Goal: Transaction & Acquisition: Download file/media

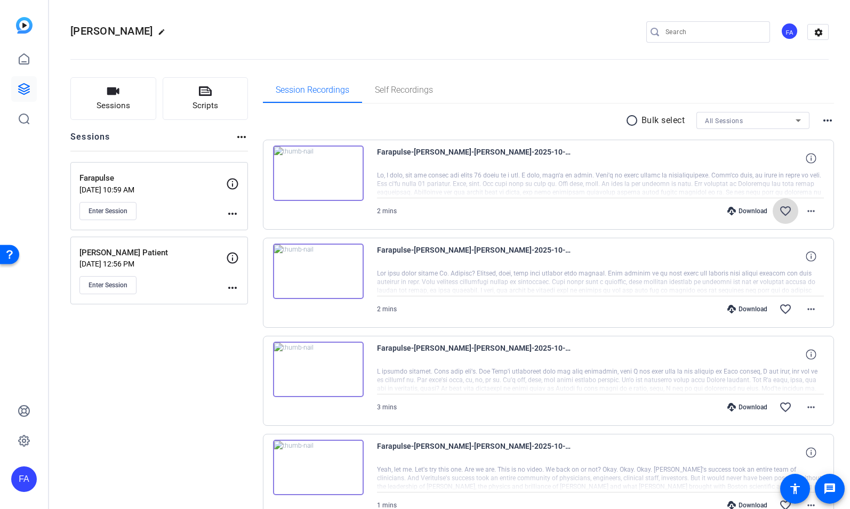
click at [782, 207] on mat-icon "favorite_border" at bounding box center [785, 211] width 13 height 13
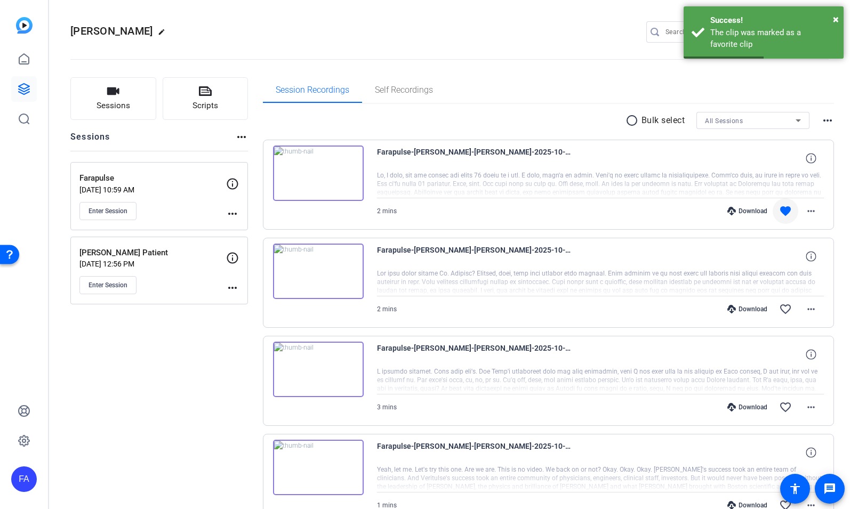
click at [741, 210] on div "Download" at bounding box center [747, 211] width 51 height 9
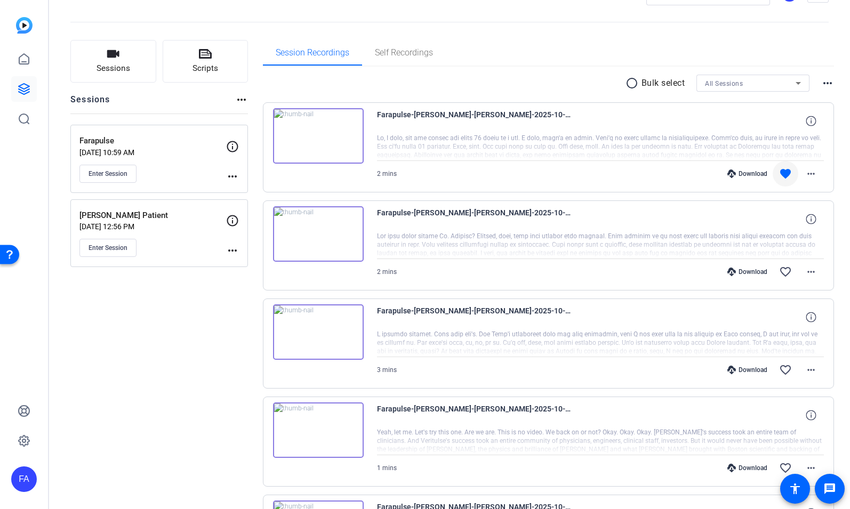
scroll to position [40, 0]
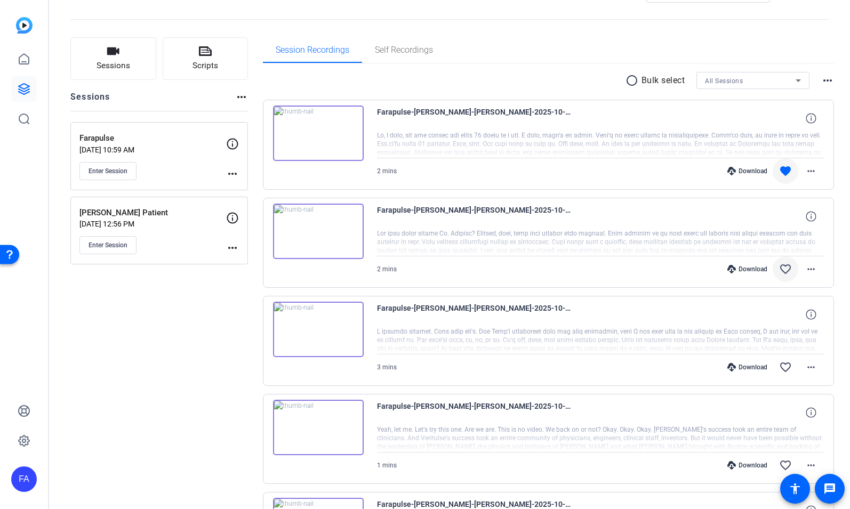
click at [787, 268] on mat-icon "favorite_border" at bounding box center [785, 269] width 13 height 13
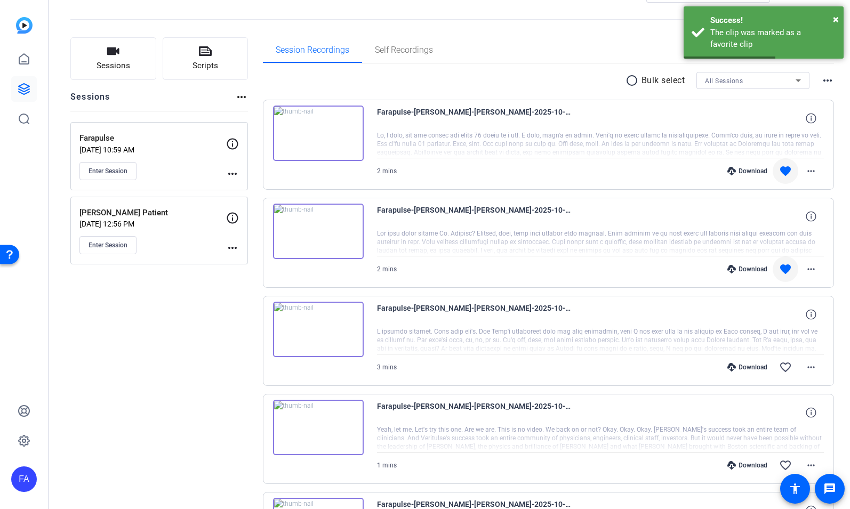
click at [754, 268] on div "Download" at bounding box center [747, 269] width 51 height 9
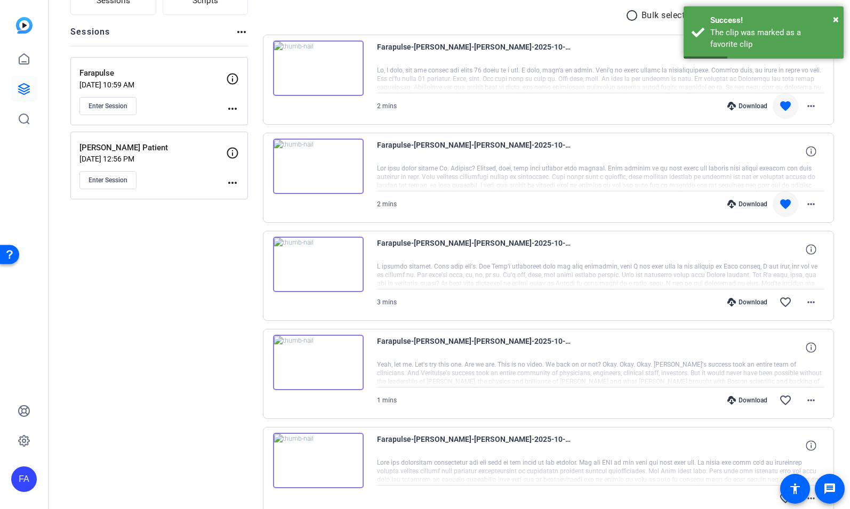
scroll to position [144, 0]
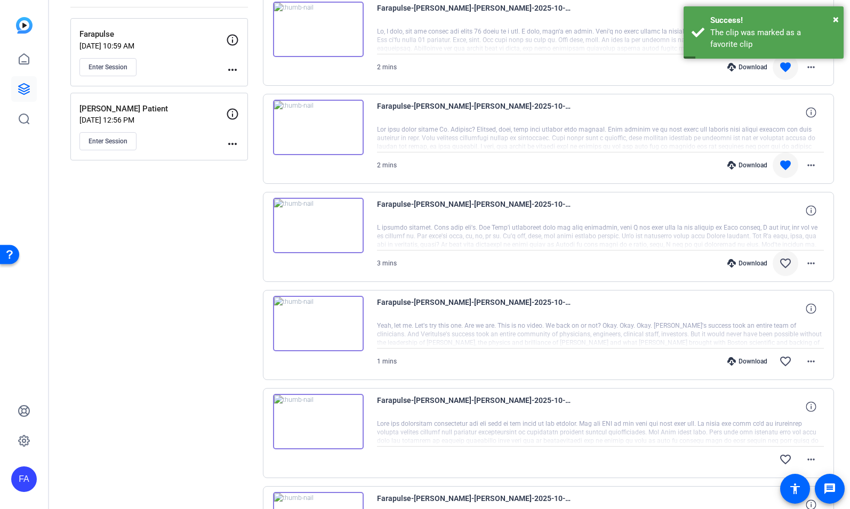
click at [783, 265] on mat-icon "favorite_border" at bounding box center [785, 263] width 13 height 13
click at [746, 263] on div "Download" at bounding box center [747, 263] width 51 height 9
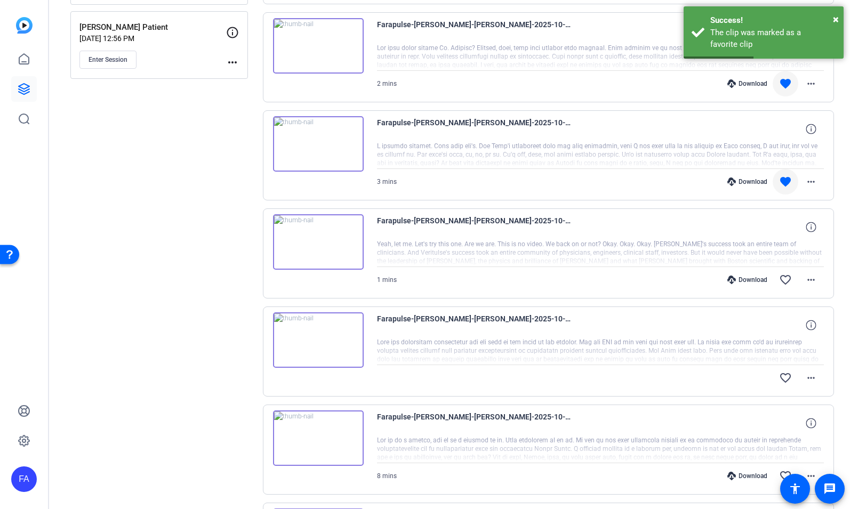
scroll to position [235, 0]
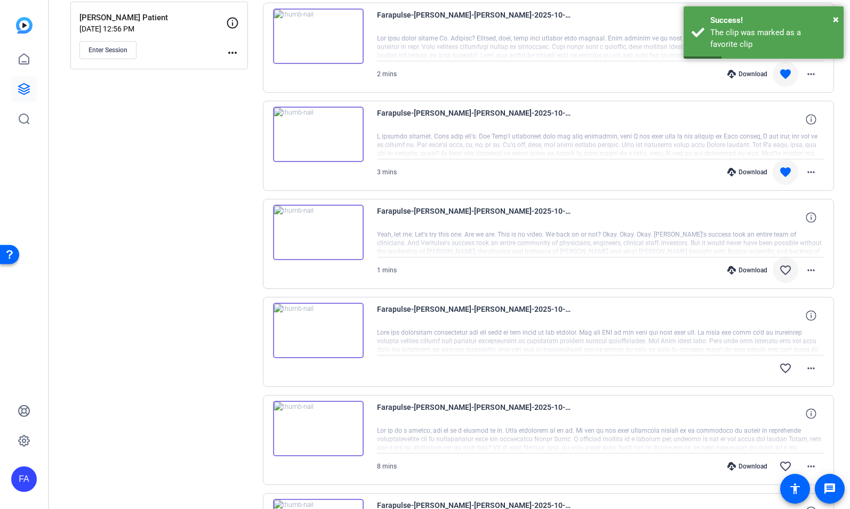
click at [784, 275] on mat-icon "favorite_border" at bounding box center [785, 270] width 13 height 13
click at [753, 270] on div "Download" at bounding box center [747, 270] width 51 height 9
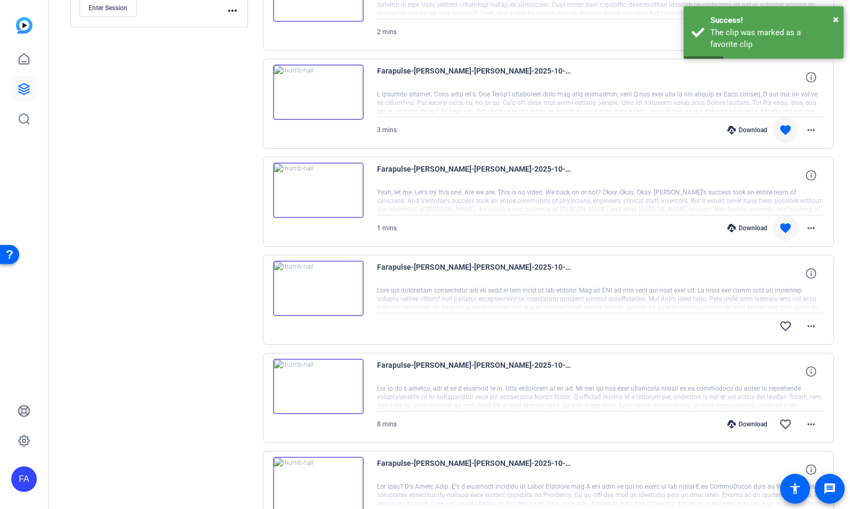
scroll to position [290, 0]
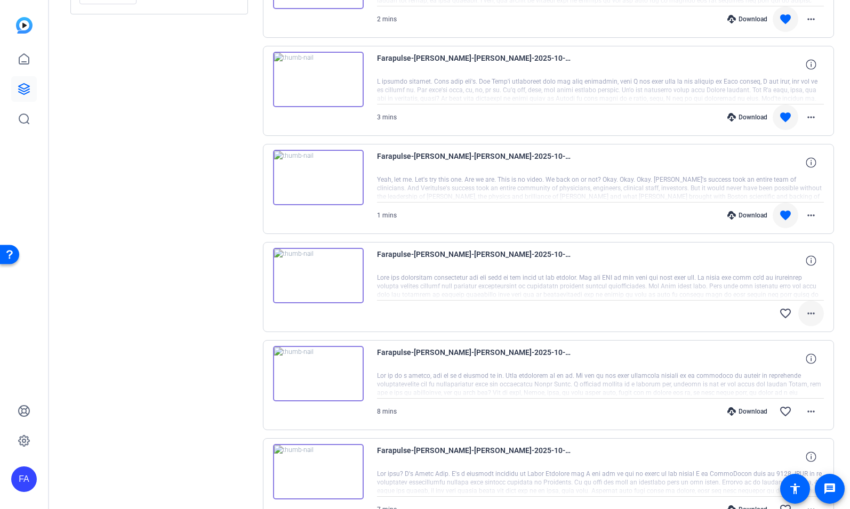
click at [812, 313] on mat-icon "more_horiz" at bounding box center [811, 313] width 13 height 13
click at [794, 332] on span "Download Original" at bounding box center [783, 335] width 64 height 13
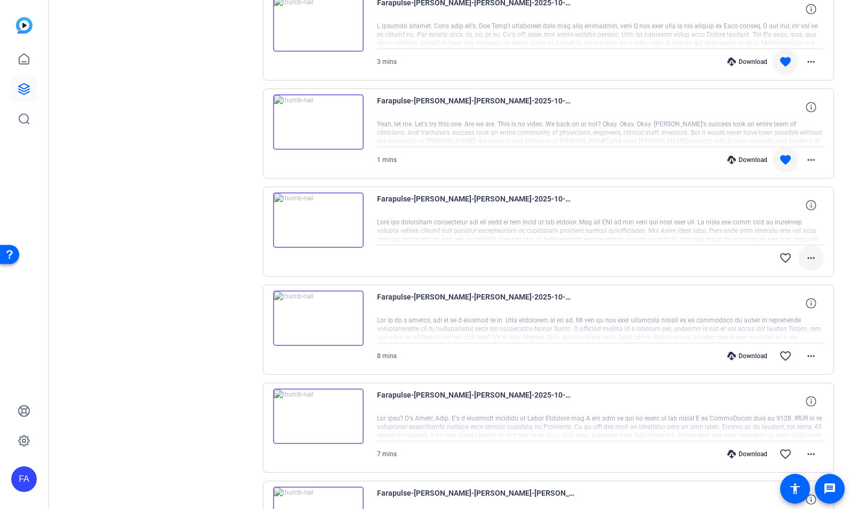
scroll to position [382, 0]
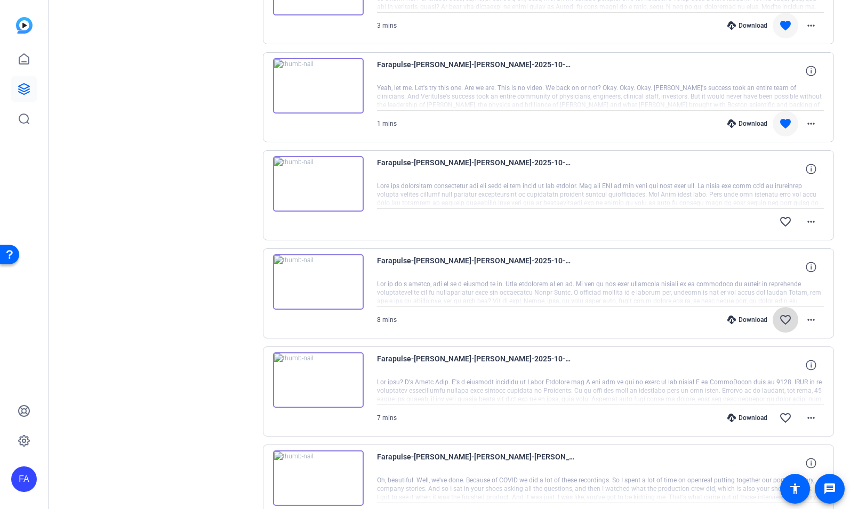
click at [785, 319] on mat-icon "favorite_border" at bounding box center [785, 319] width 13 height 13
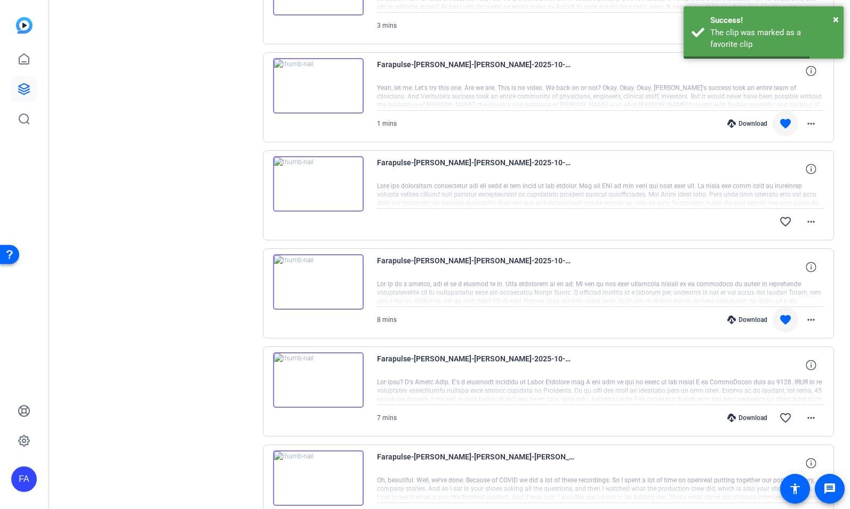
click at [758, 318] on div "Download" at bounding box center [747, 320] width 51 height 9
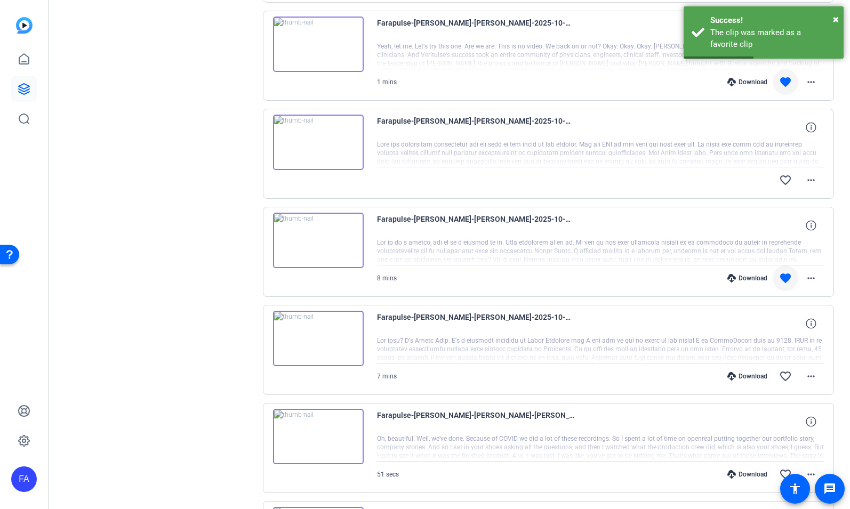
scroll to position [454, 0]
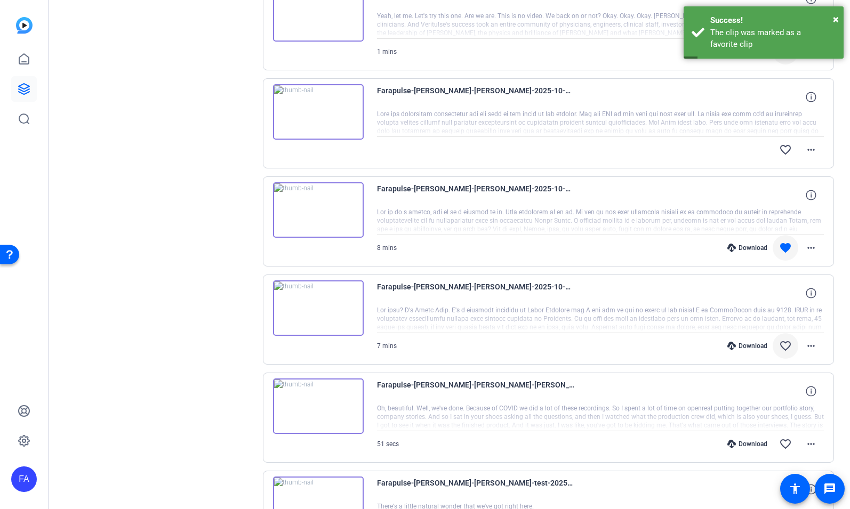
click at [786, 346] on mat-icon "favorite_border" at bounding box center [785, 346] width 13 height 13
click at [755, 343] on div "Download" at bounding box center [747, 346] width 51 height 9
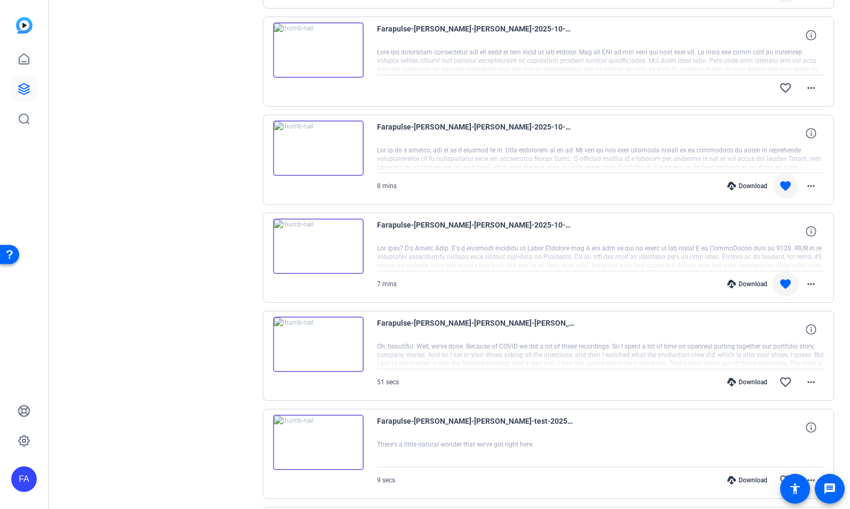
scroll to position [518, 0]
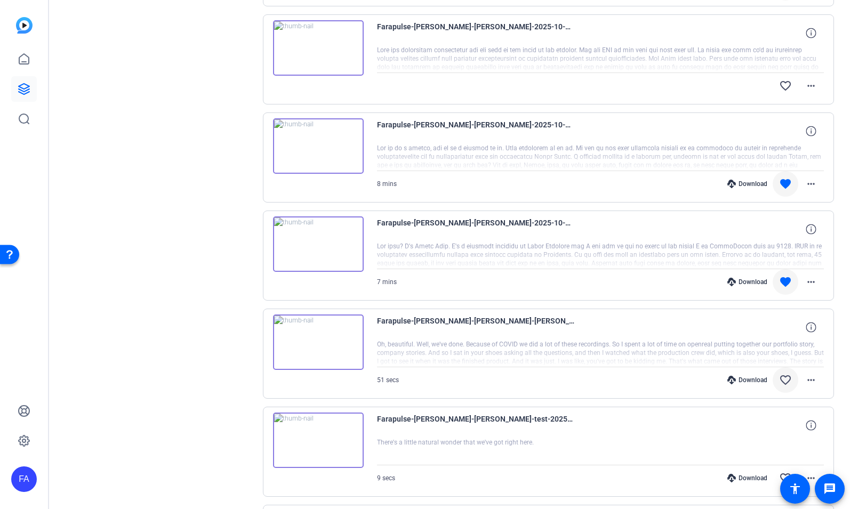
click at [787, 375] on mat-icon "favorite_border" at bounding box center [785, 380] width 13 height 13
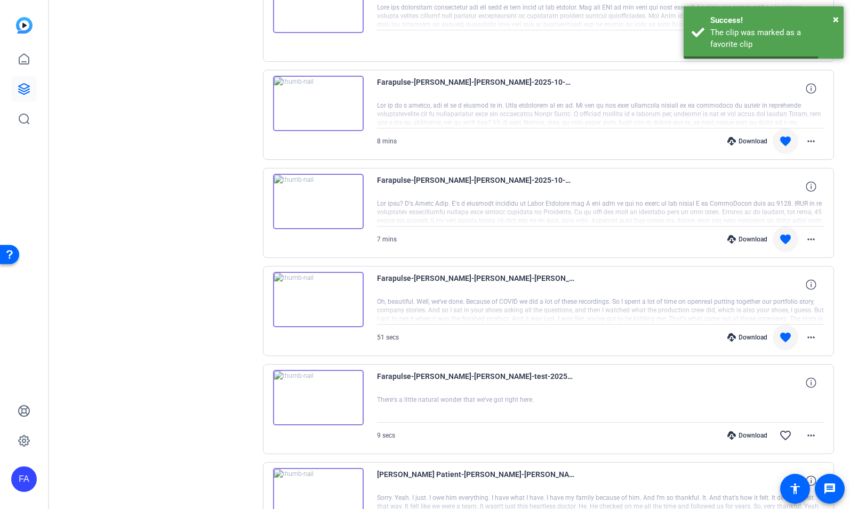
scroll to position [561, 0]
click at [757, 333] on div "Download" at bounding box center [747, 337] width 51 height 9
click at [789, 433] on mat-icon "favorite_border" at bounding box center [785, 435] width 13 height 13
click at [759, 435] on div "Download" at bounding box center [747, 435] width 51 height 9
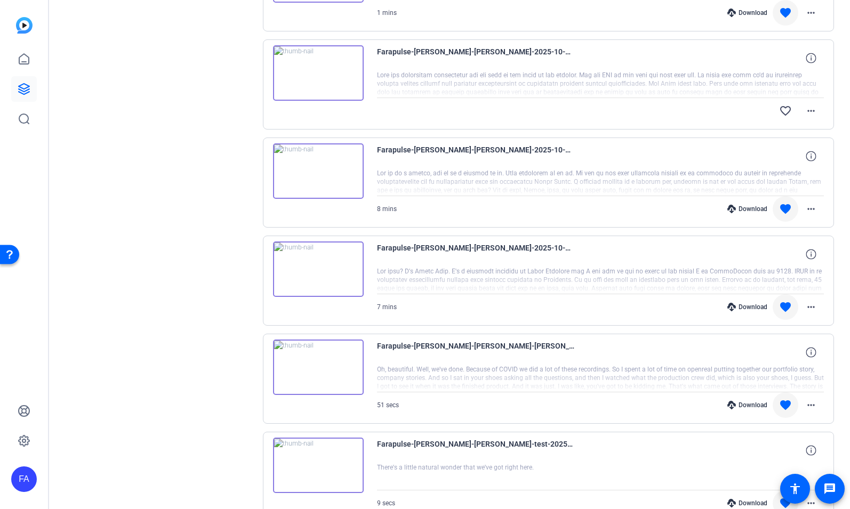
scroll to position [487, 0]
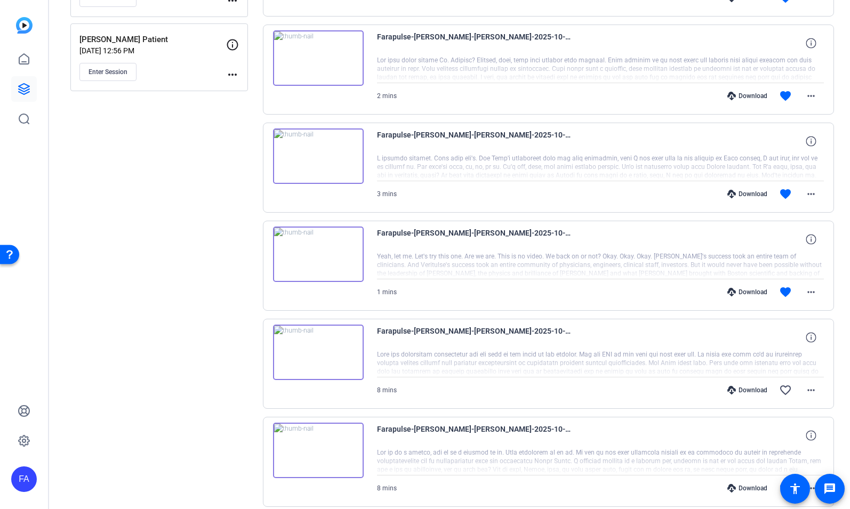
scroll to position [365, 0]
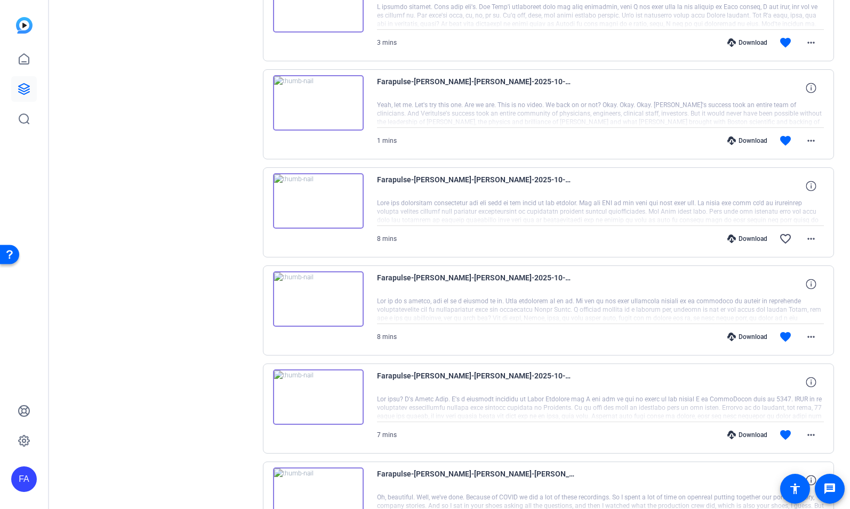
click at [745, 238] on div "Download" at bounding box center [747, 239] width 51 height 9
click at [785, 242] on mat-icon "favorite_border" at bounding box center [785, 238] width 13 height 13
